Goal: Task Accomplishment & Management: Manage account settings

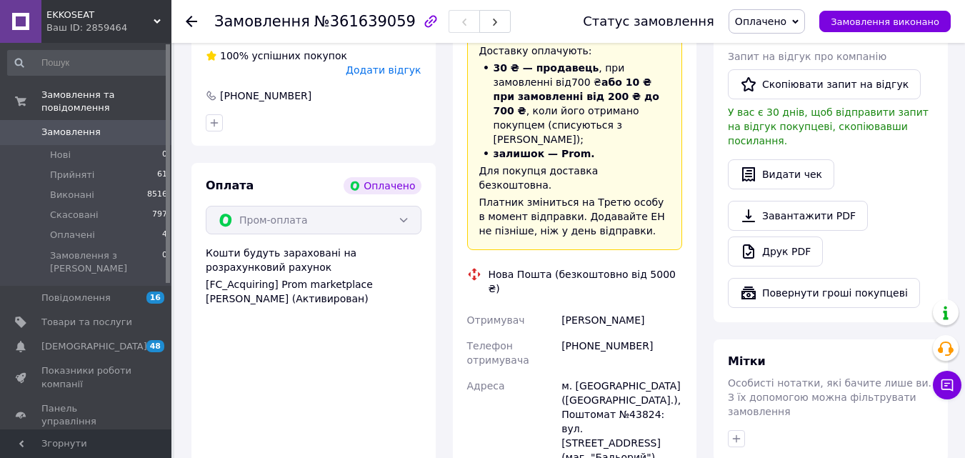
scroll to position [643, 0]
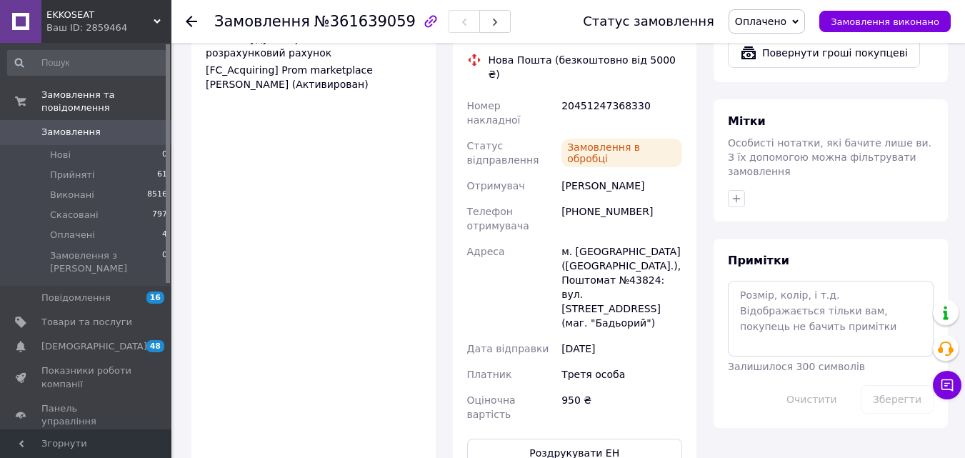
scroll to position [500, 0]
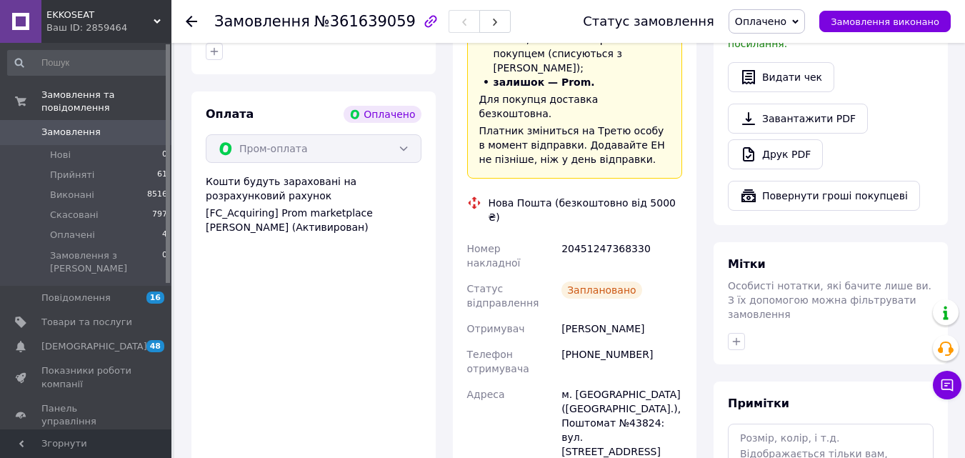
click at [602, 236] on div "20451247368330" at bounding box center [622, 256] width 126 height 40
copy div "20451247368330"
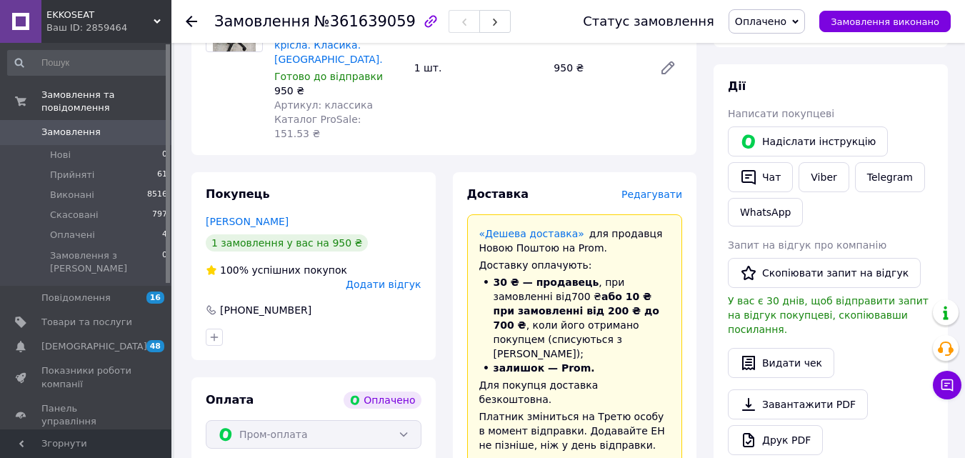
scroll to position [71, 0]
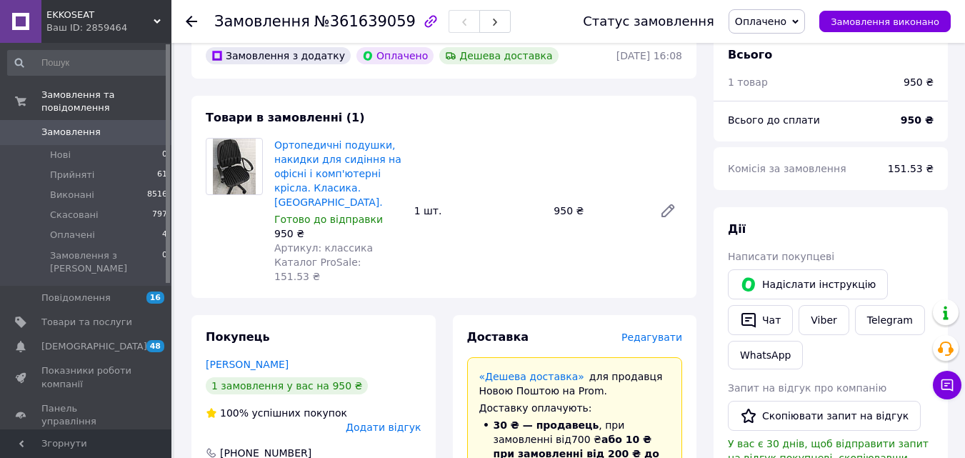
click at [787, 19] on span "Оплачено" at bounding box center [760, 21] width 51 height 11
click at [781, 49] on li "Прийнято" at bounding box center [767, 49] width 75 height 21
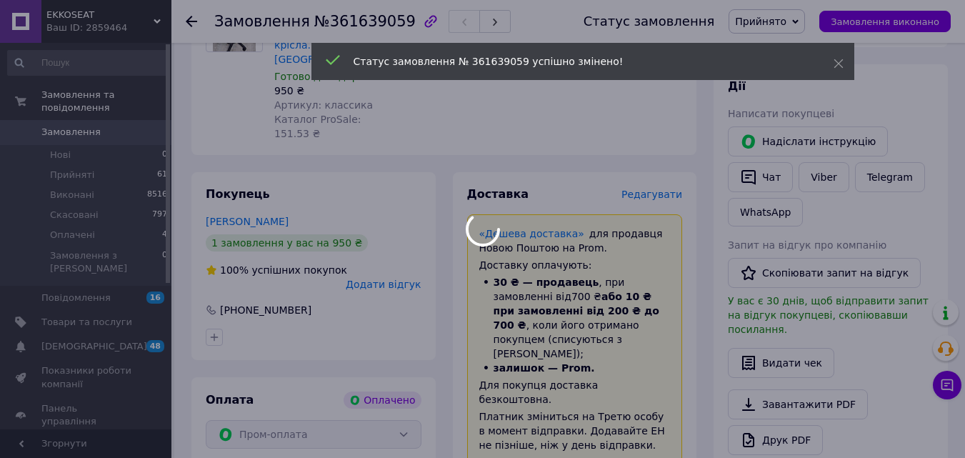
scroll to position [500, 0]
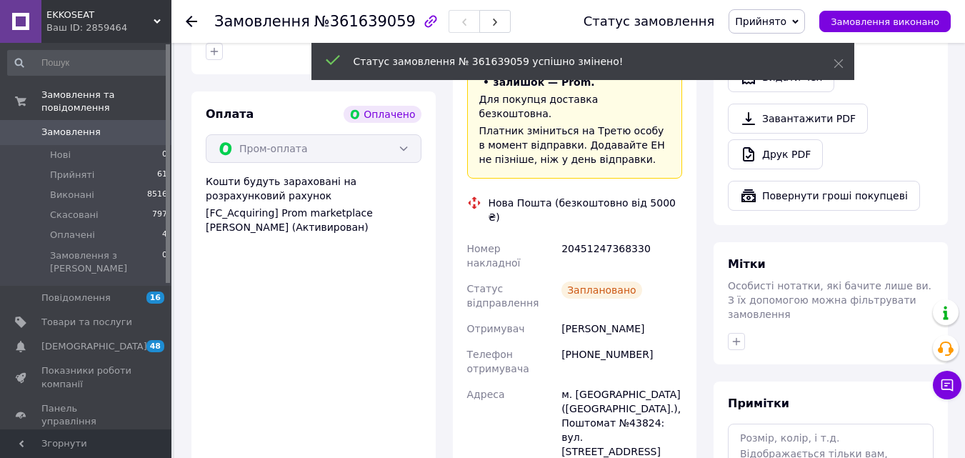
click at [597, 342] on div "[PHONE_NUMBER]" at bounding box center [622, 362] width 126 height 40
copy div "380936687796"
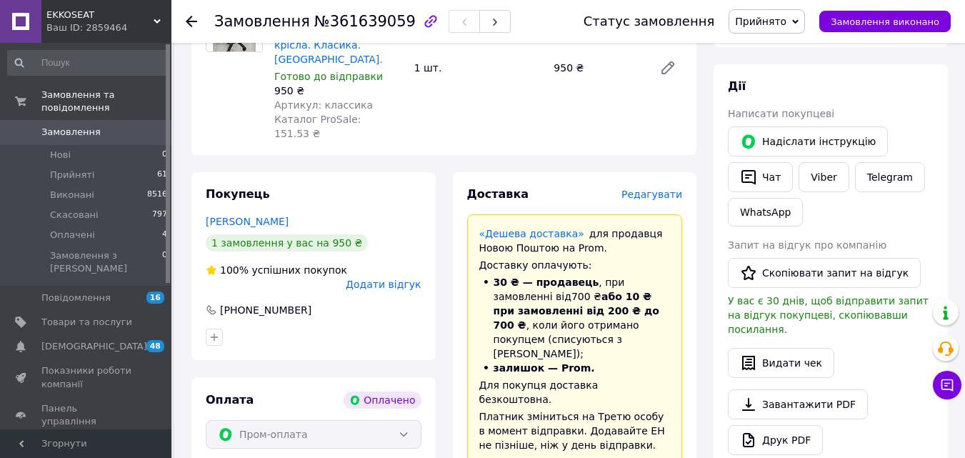
scroll to position [71, 0]
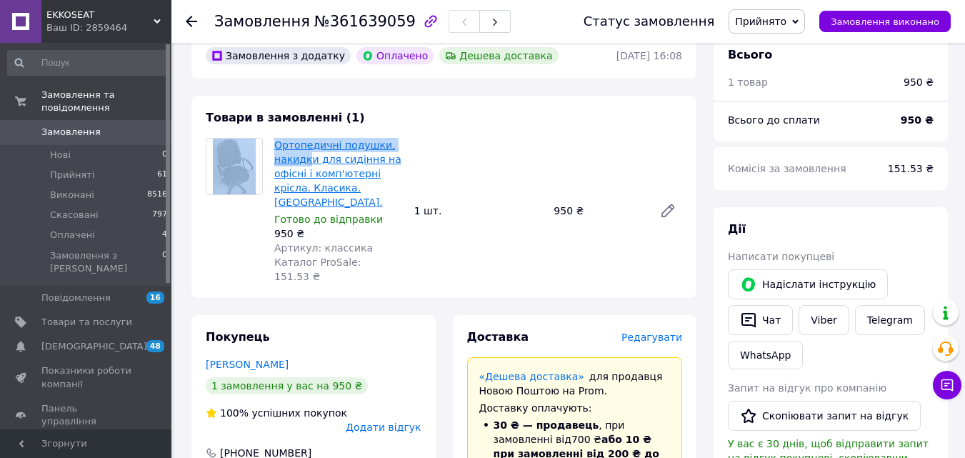
drag, startPoint x: 267, startPoint y: 141, endPoint x: 308, endPoint y: 162, distance: 45.7
click at [308, 162] on div "Ортопедичні подушки, накидки для сидіння на офісні і комп'ютерні крісла. Класик…" at bounding box center [444, 211] width 488 height 146
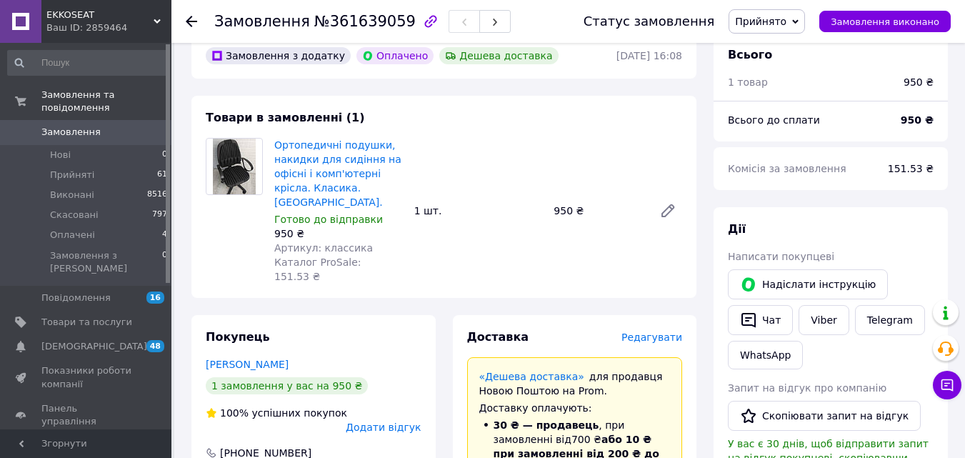
click at [496, 125] on div "Товари в замовленні (1) Ортопедичні подушки, накидки для сидіння на офісні і ко…" at bounding box center [444, 197] width 505 height 202
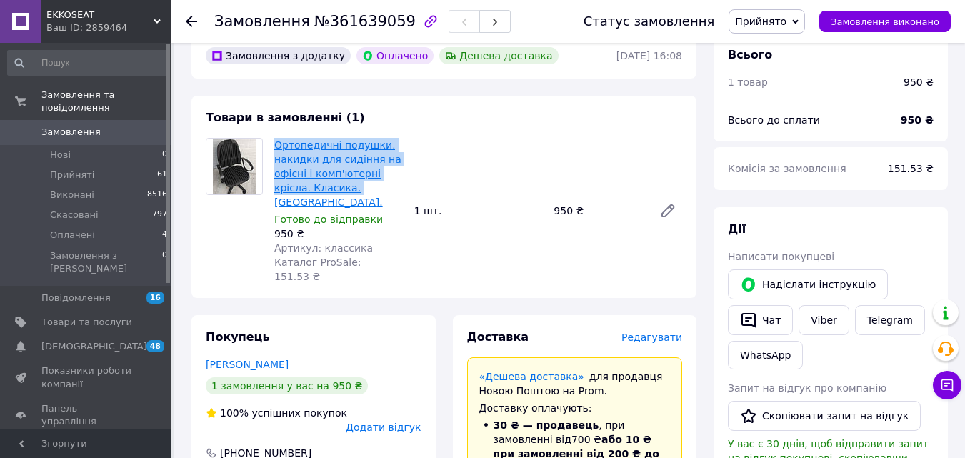
copy link "Ортопедичні подушки, накидки для сидіння на офісні і комп'ютерні крісла. Класик…"
copy link "Ортопедичні подушки, накидки для сидіння на офісні і комп'ютерні крісла."
drag, startPoint x: 272, startPoint y: 139, endPoint x: 417, endPoint y: 172, distance: 148.7
click at [417, 172] on div "Ортопедичні подушки, накидки для сидіння на офісні і комп'ютерні крісла. Класик…" at bounding box center [478, 210] width 419 height 151
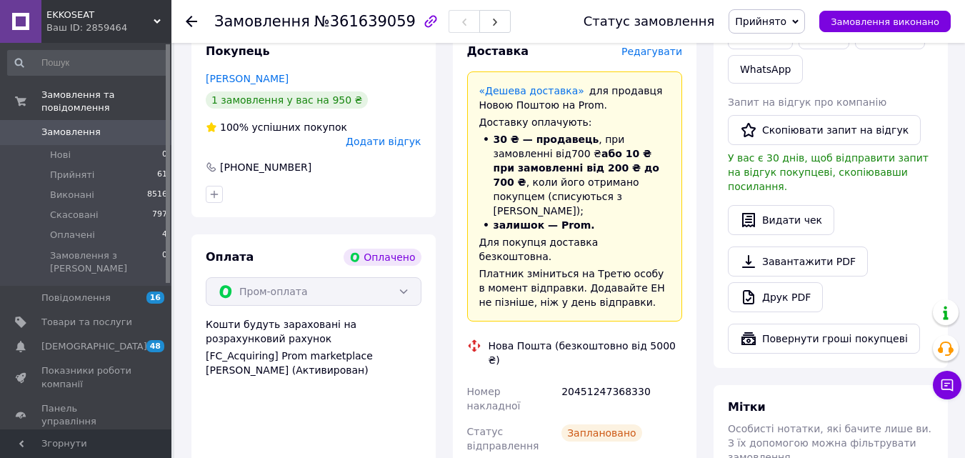
click at [626, 379] on div "20451247368330" at bounding box center [622, 399] width 126 height 40
copy div "20451247368330"
